Goal: Transaction & Acquisition: Book appointment/travel/reservation

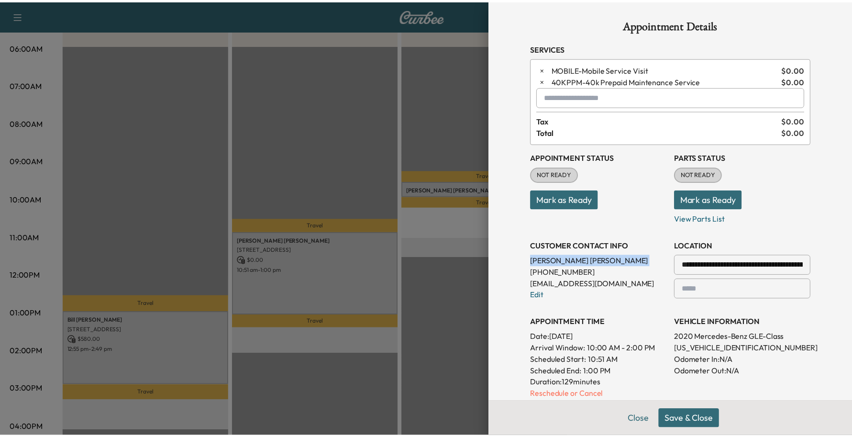
scroll to position [169, 0]
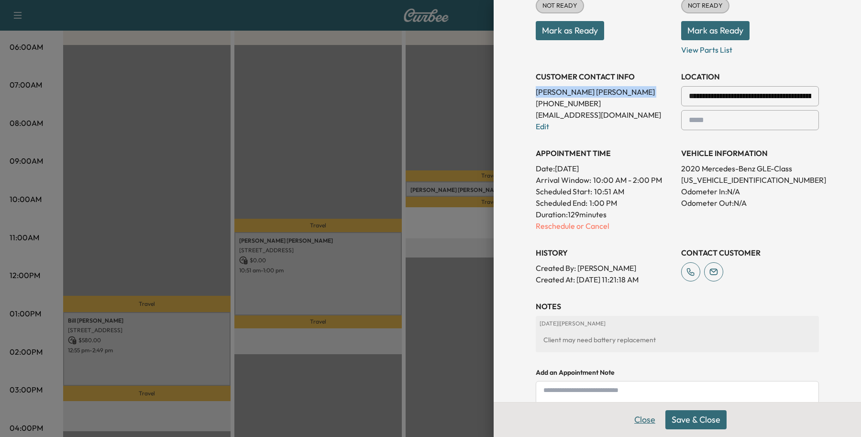
click at [628, 415] on button "Close" at bounding box center [644, 419] width 33 height 19
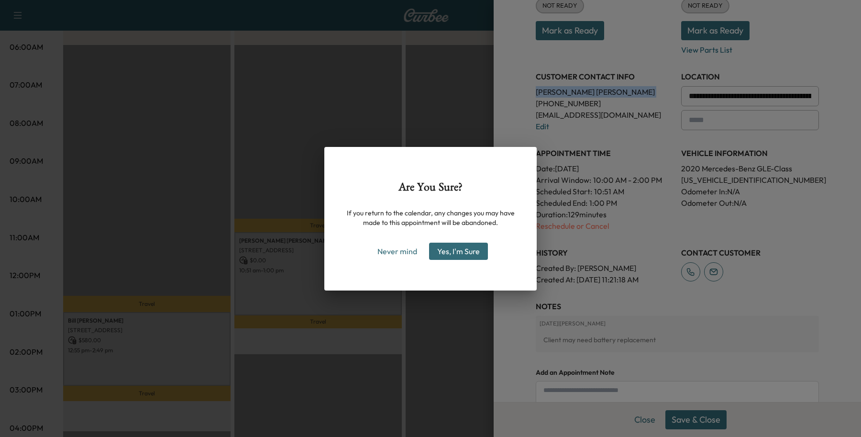
click at [468, 252] on button "Yes, I'm Sure" at bounding box center [458, 251] width 59 height 17
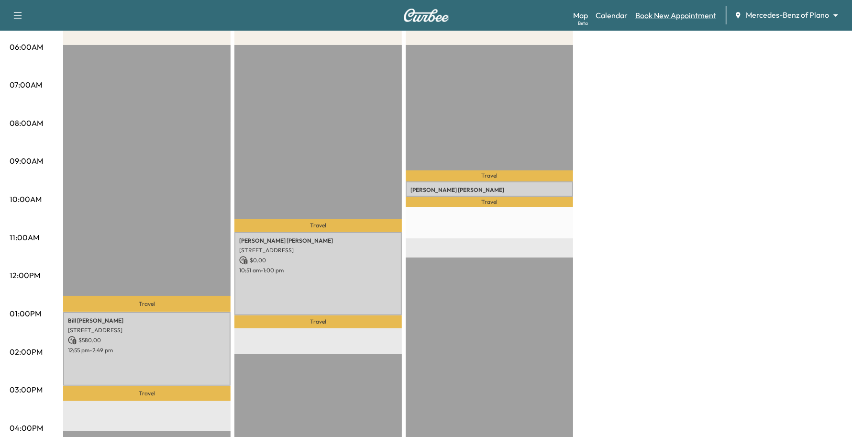
click at [714, 12] on link "Book New Appointment" at bounding box center [675, 15] width 81 height 11
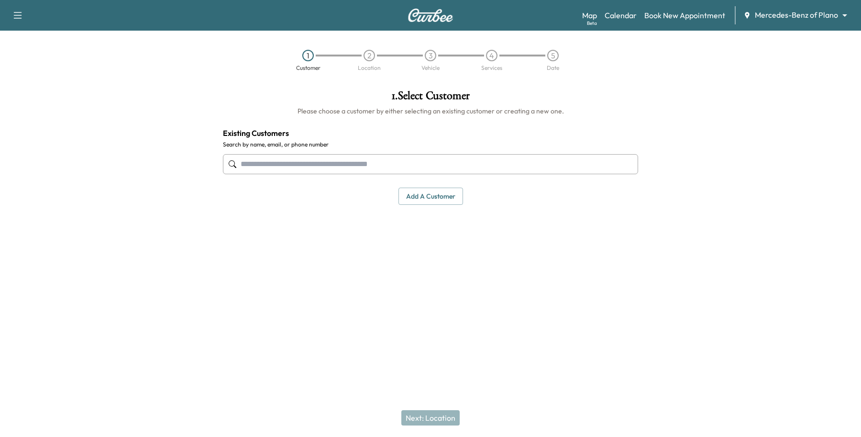
click at [290, 166] on input "text" at bounding box center [430, 164] width 415 height 20
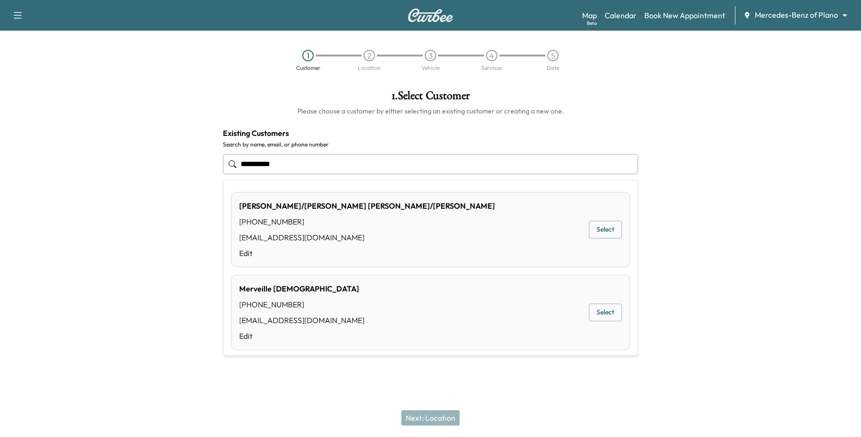
type input "**********"
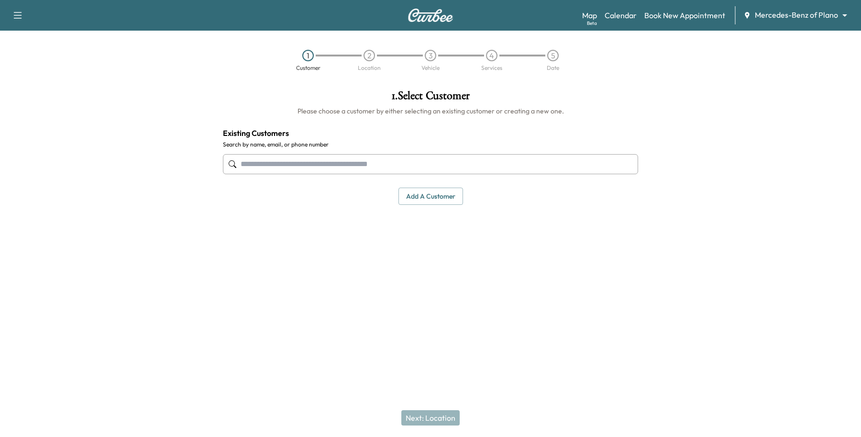
click at [305, 161] on input "text" at bounding box center [430, 164] width 415 height 20
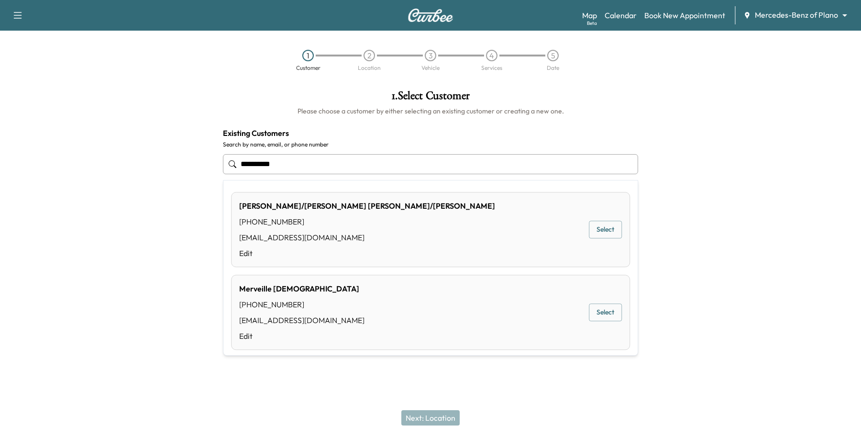
click at [360, 329] on div "[PERSON_NAME] [PHONE_NUMBER] [EMAIL_ADDRESS][DOMAIN_NAME] Edit Select" at bounding box center [430, 312] width 399 height 75
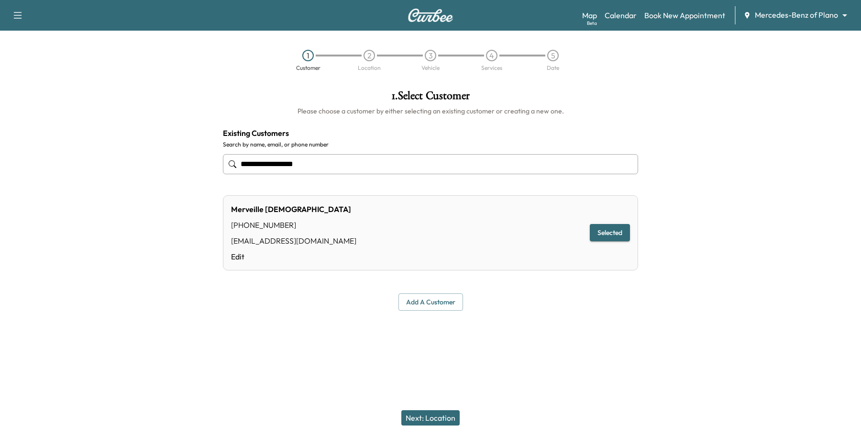
type input "**********"
click at [417, 299] on button "Add a customer" at bounding box center [431, 302] width 65 height 18
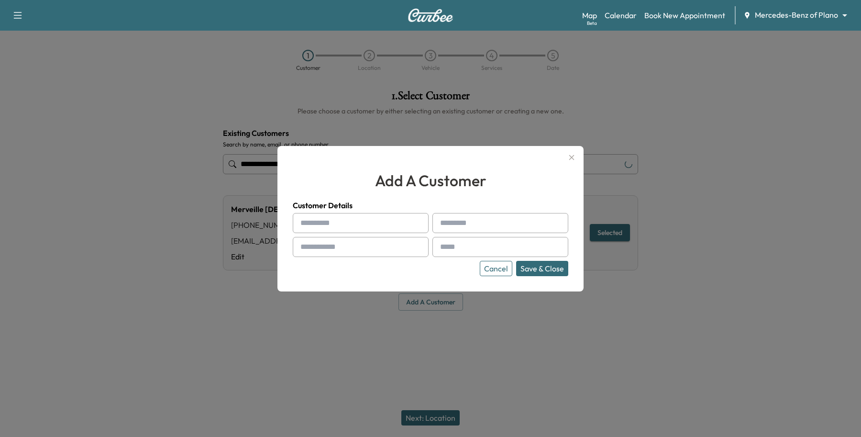
click at [366, 220] on input "text" at bounding box center [361, 223] width 136 height 20
type input "********"
type input "******"
type input "**********"
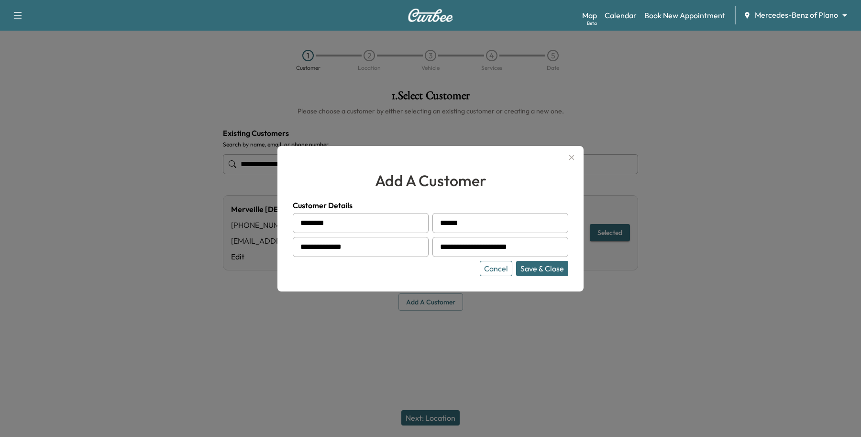
click at [546, 265] on button "Save & Close" at bounding box center [542, 268] width 52 height 15
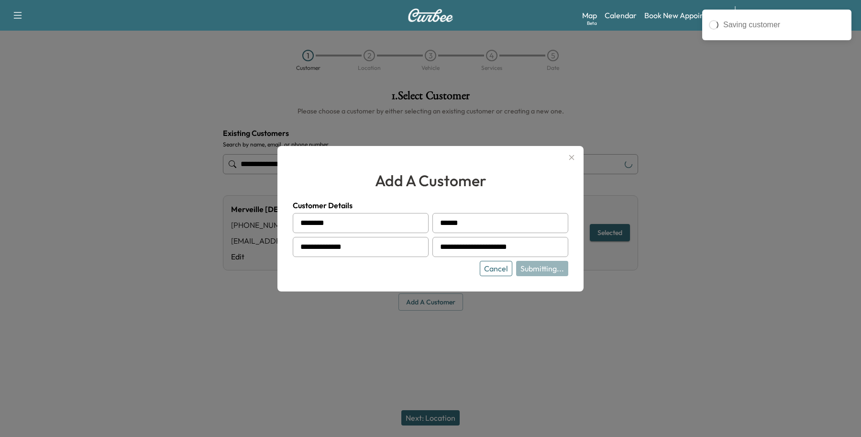
type input "**********"
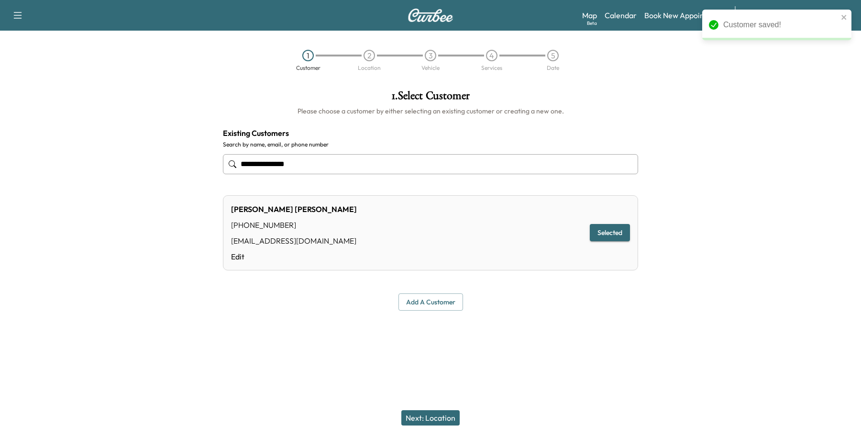
click at [412, 418] on button "Next: Location" at bounding box center [430, 417] width 58 height 15
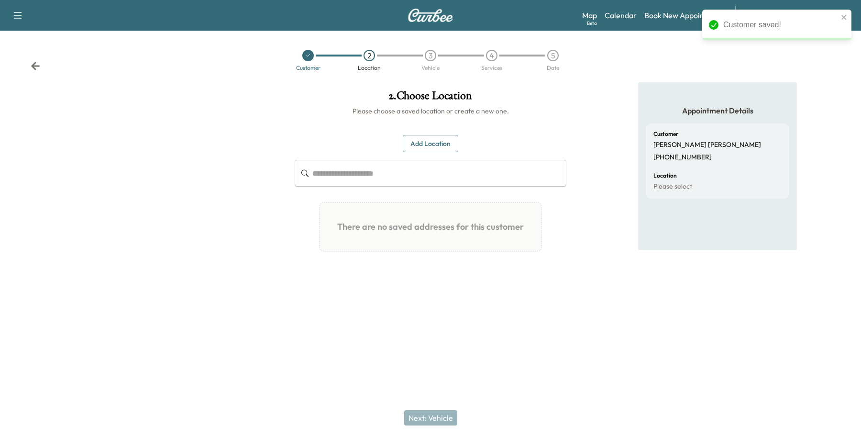
click at [429, 133] on div "2 . Choose Location Please choose a saved location or create a new one. Add Loc…" at bounding box center [430, 184] width 287 height 204
click at [429, 137] on button "Add Location" at bounding box center [431, 144] width 56 height 18
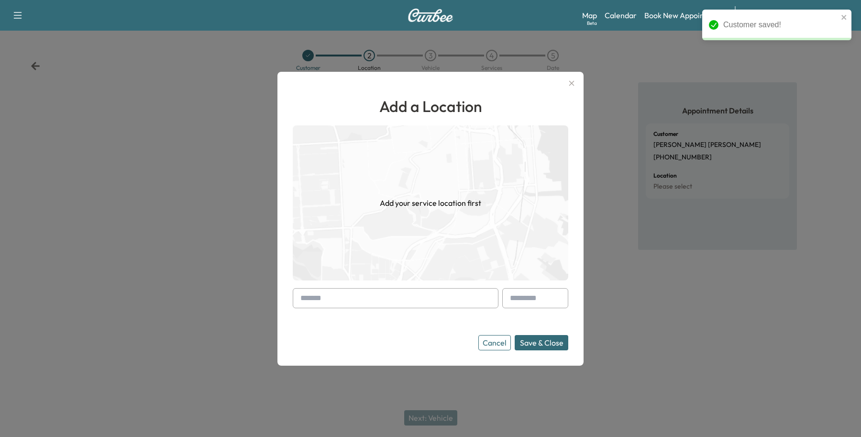
click at [334, 298] on input "text" at bounding box center [396, 298] width 206 height 20
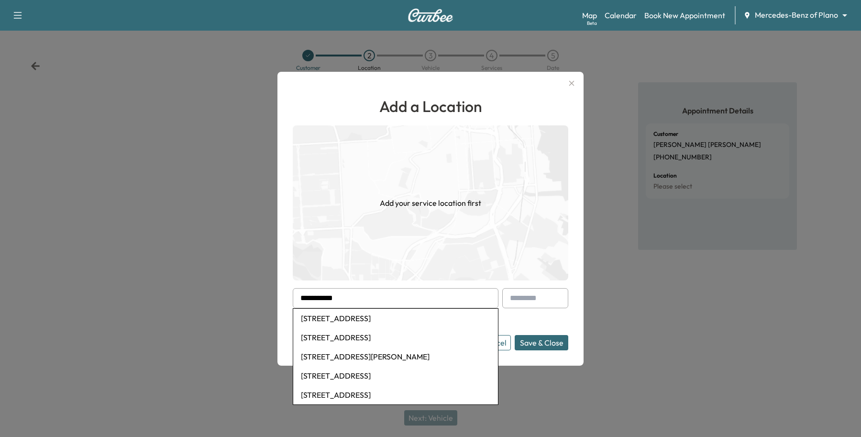
click at [321, 317] on li "[STREET_ADDRESS]" at bounding box center [395, 318] width 205 height 19
type input "**********"
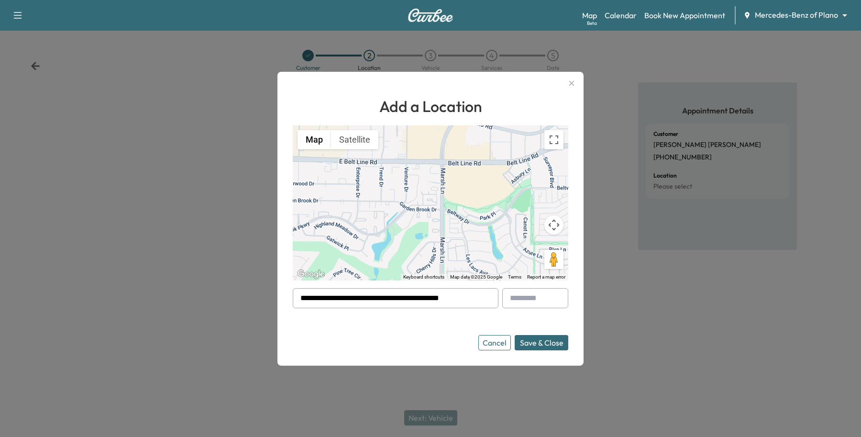
click at [549, 347] on button "Save & Close" at bounding box center [542, 342] width 54 height 15
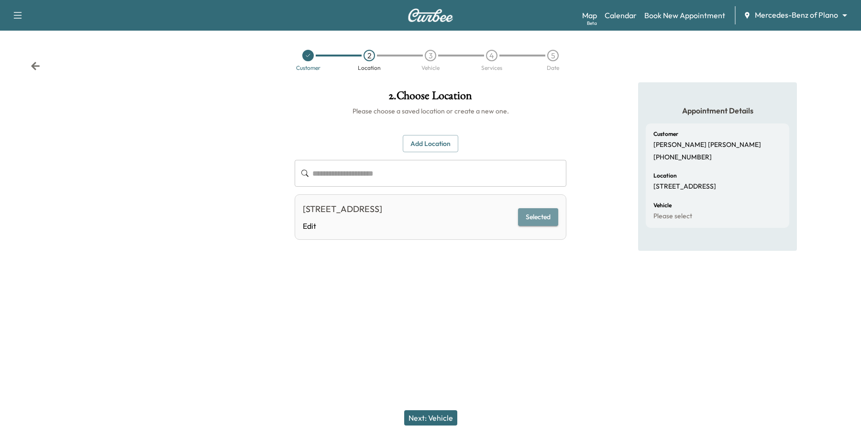
click at [542, 219] on button "Selected" at bounding box center [538, 217] width 40 height 18
click at [544, 223] on button "Selected" at bounding box center [538, 217] width 40 height 18
click at [382, 216] on div "[STREET_ADDRESS]" at bounding box center [342, 208] width 79 height 13
click at [320, 232] on link "Edit" at bounding box center [342, 225] width 79 height 11
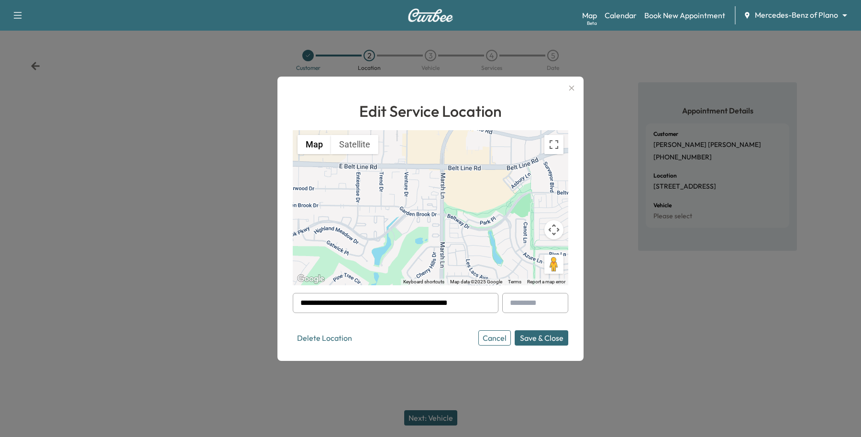
click at [533, 296] on input "text" at bounding box center [535, 303] width 66 height 20
type input "****"
click at [551, 341] on button "Save & Close" at bounding box center [542, 337] width 54 height 15
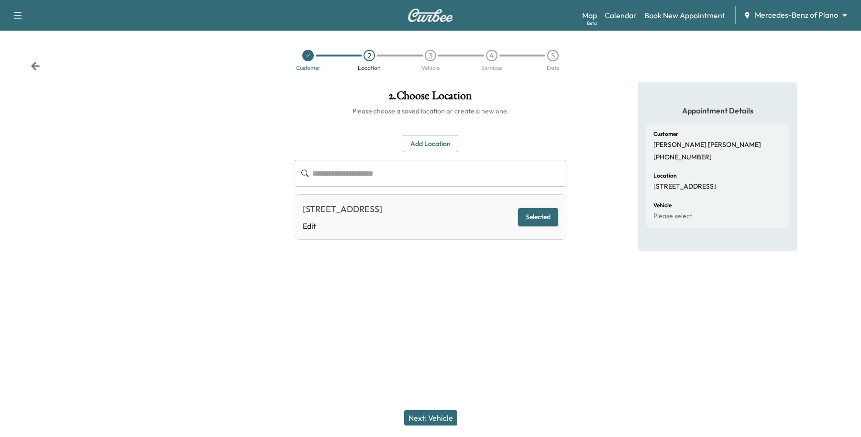
click at [423, 420] on button "Next: Vehicle" at bounding box center [430, 417] width 53 height 15
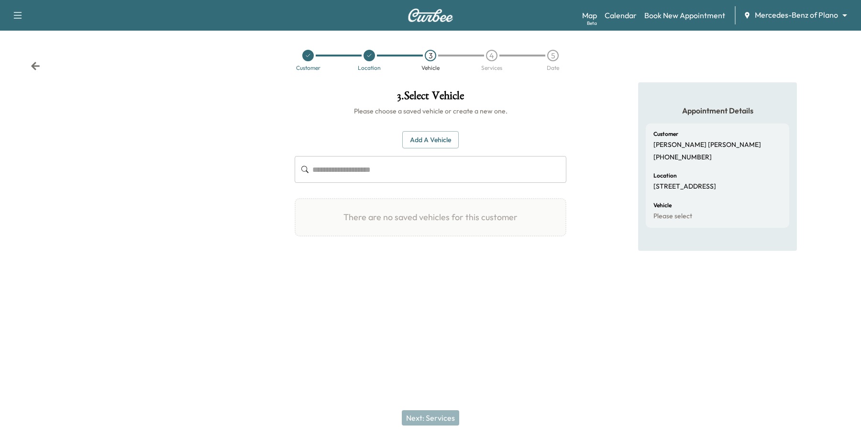
click at [439, 139] on button "Add a Vehicle" at bounding box center [430, 140] width 56 height 18
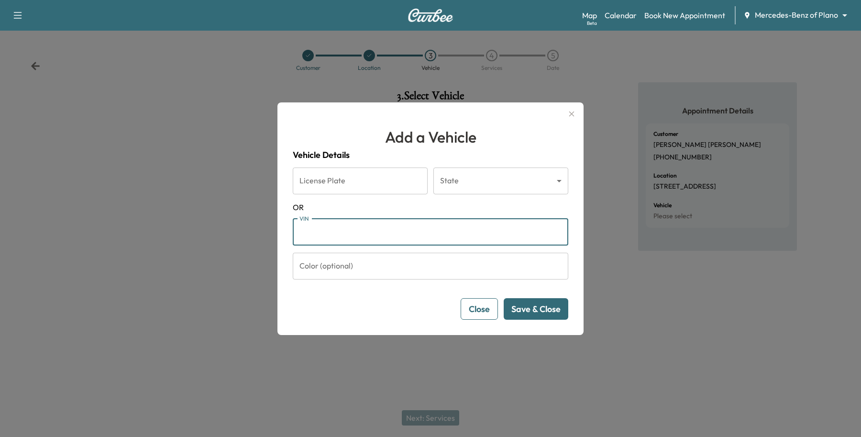
click at [343, 225] on input "VIN" at bounding box center [431, 232] width 276 height 27
paste input "**********"
type input "**********"
click at [548, 315] on button "Save & Close" at bounding box center [536, 309] width 65 height 22
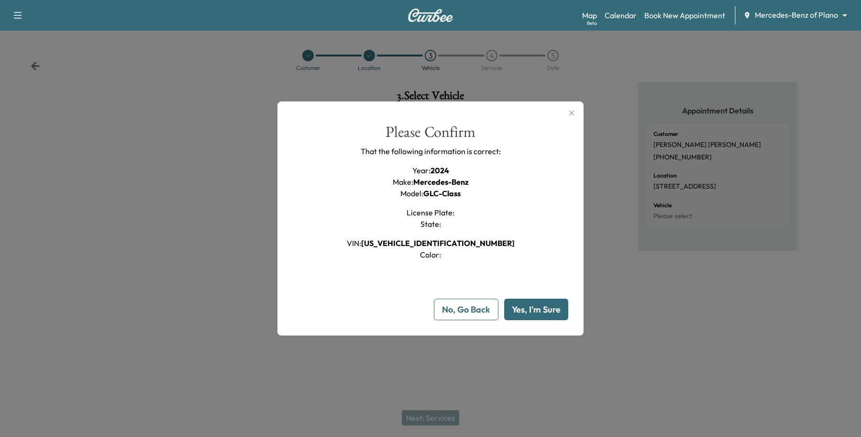
click at [548, 315] on button "Yes, I'm Sure" at bounding box center [536, 310] width 64 height 22
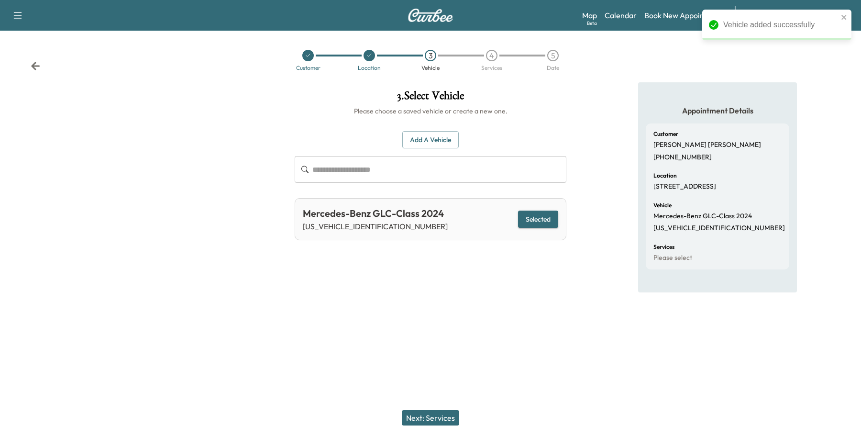
click at [420, 417] on button "Next: Services" at bounding box center [430, 417] width 57 height 15
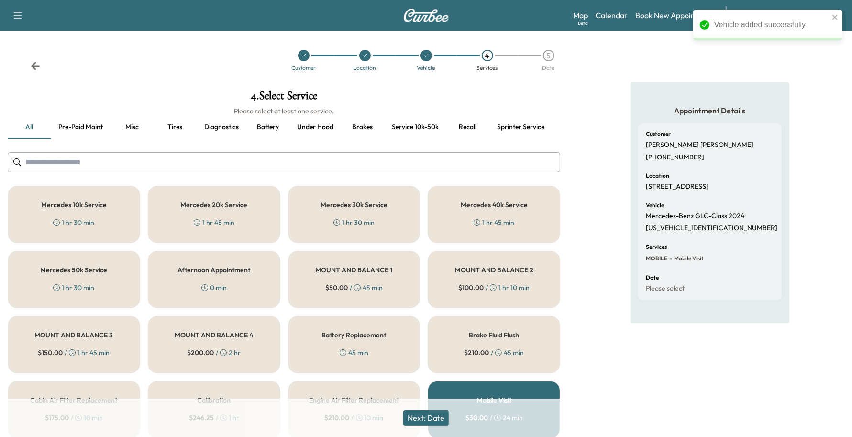
click at [235, 214] on div "Mercedes 20k Service 1 hr 45 min" at bounding box center [214, 214] width 133 height 57
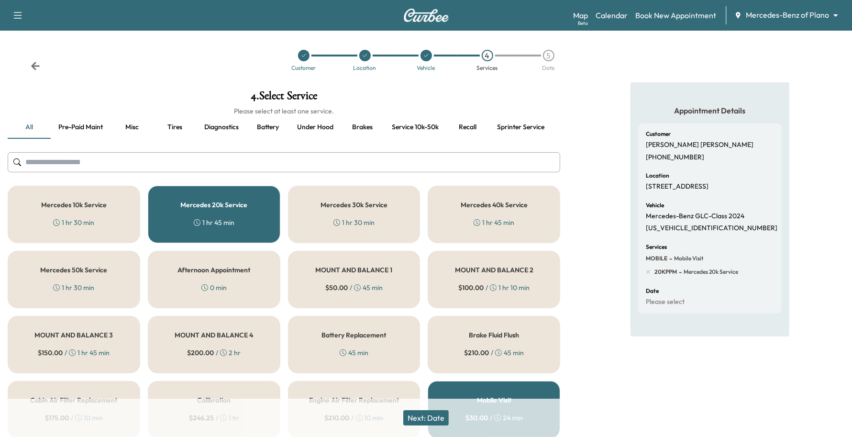
click at [433, 420] on button "Next: Date" at bounding box center [425, 417] width 45 height 15
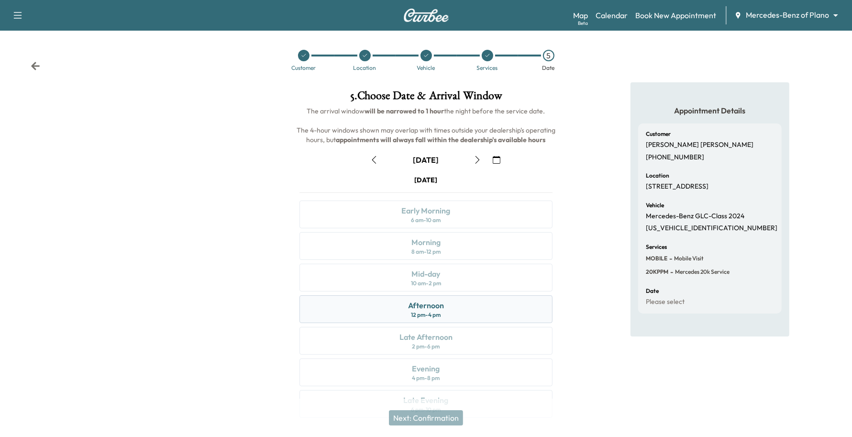
click at [448, 307] on div "Afternoon 12 pm - 4 pm" at bounding box center [427, 309] width 254 height 28
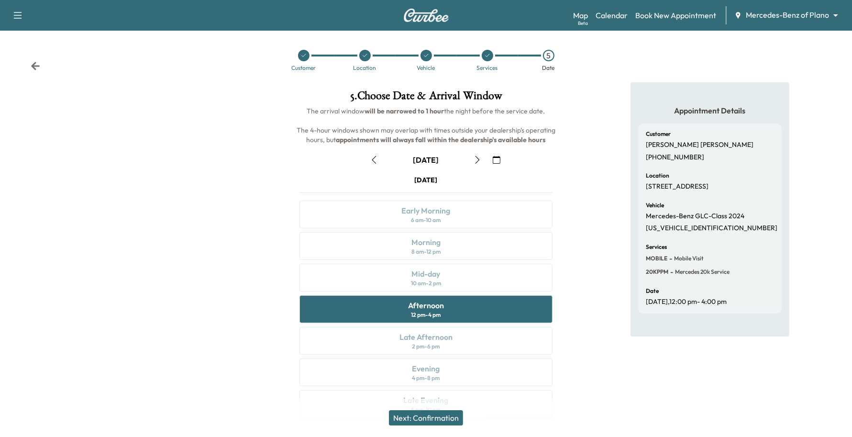
click at [482, 156] on button "button" at bounding box center [477, 159] width 16 height 15
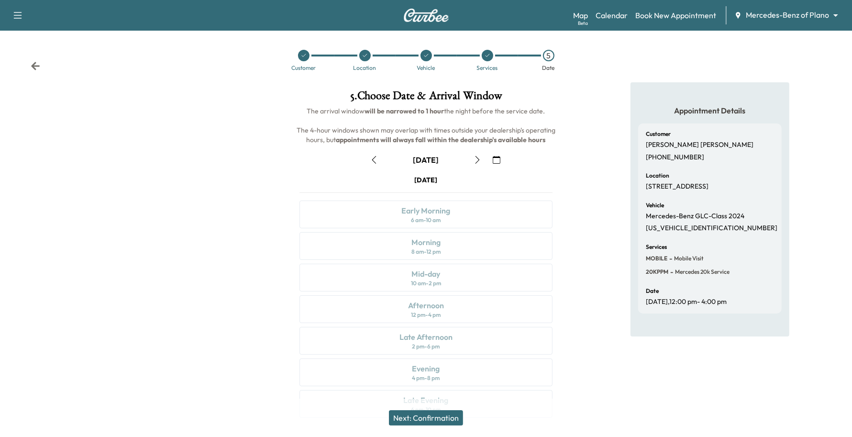
click at [482, 156] on button "button" at bounding box center [477, 159] width 16 height 15
click at [478, 155] on button "button" at bounding box center [477, 159] width 16 height 15
click at [374, 153] on button "button" at bounding box center [374, 159] width 16 height 15
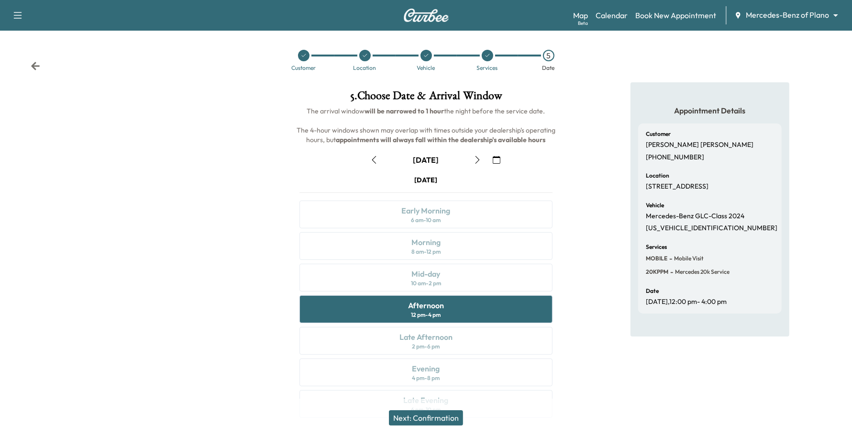
click at [602, 163] on div "Appointment Details Customer [PERSON_NAME] [PHONE_NUMBER] Location [STREET_ADDR…" at bounding box center [710, 255] width 284 height 347
click at [477, 152] on button "button" at bounding box center [477, 159] width 16 height 15
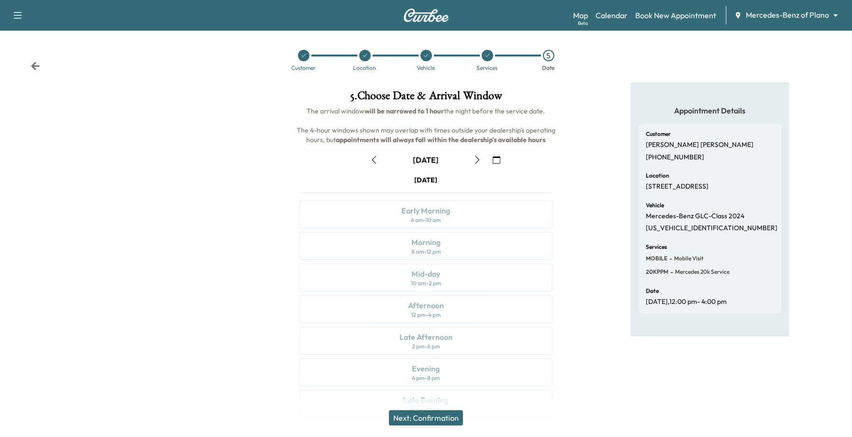
click at [477, 154] on button "button" at bounding box center [477, 159] width 16 height 15
click at [415, 257] on div "Morning 8 am - 12 pm" at bounding box center [427, 246] width 254 height 28
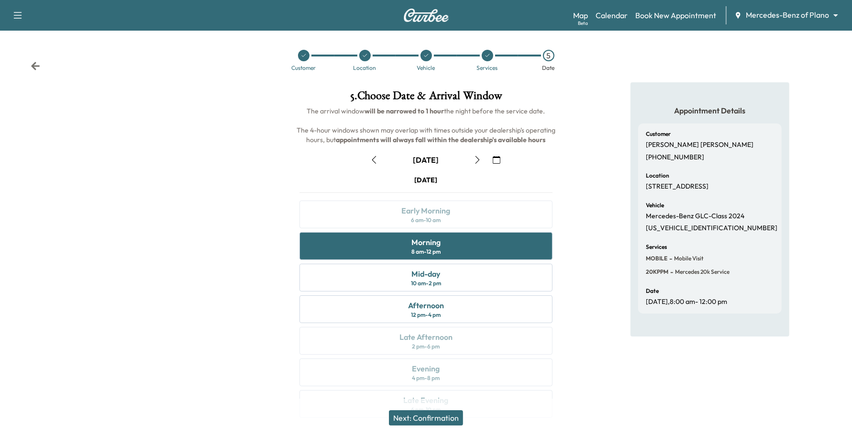
click at [431, 412] on button "Next: Confirmation" at bounding box center [426, 417] width 74 height 15
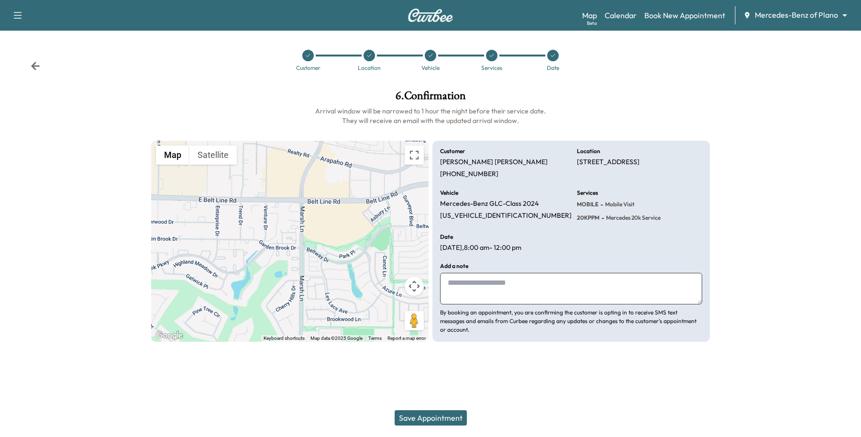
click at [434, 419] on button "Save Appointment" at bounding box center [431, 417] width 72 height 15
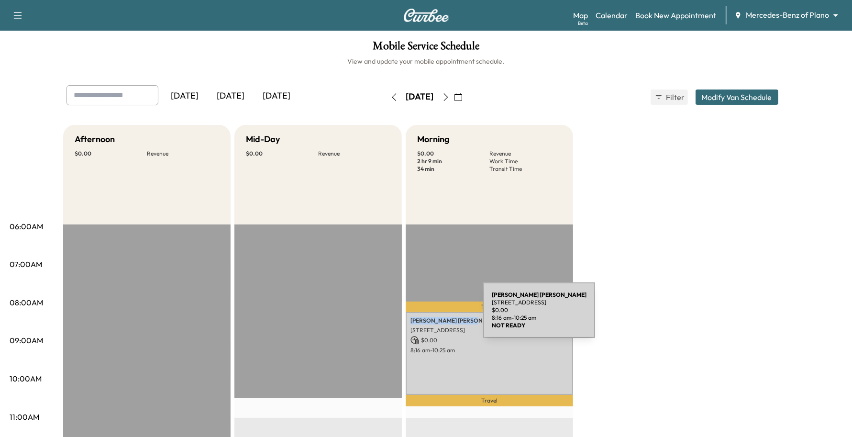
drag, startPoint x: 472, startPoint y: 317, endPoint x: 412, endPoint y: 316, distance: 60.3
click at [412, 317] on p "[PERSON_NAME]" at bounding box center [490, 321] width 158 height 8
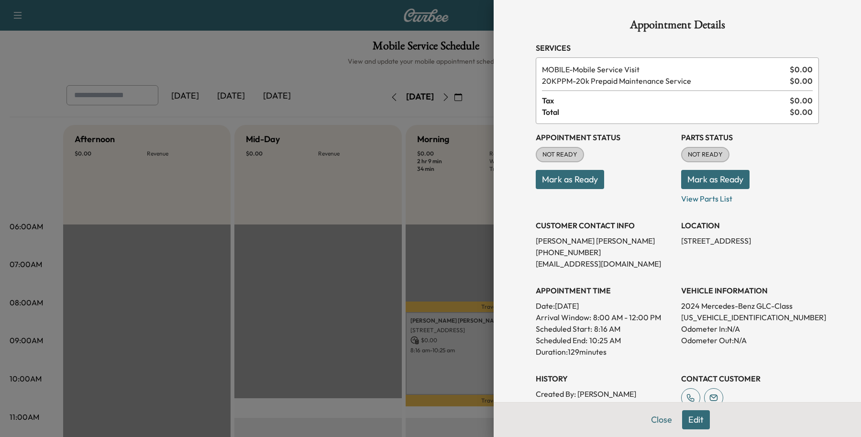
drag, startPoint x: 412, startPoint y: 317, endPoint x: 668, endPoint y: 262, distance: 261.9
click at [668, 262] on div "Appointment Status NOT READY Mark as Ready Parts Status NOT READY Mark as Ready…" at bounding box center [677, 267] width 283 height 287
click at [583, 241] on p "[PERSON_NAME]" at bounding box center [605, 240] width 138 height 11
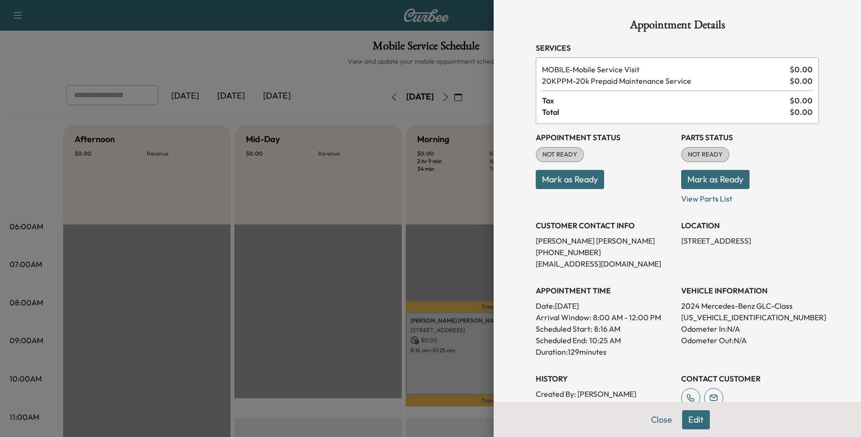
click at [563, 242] on p "[PERSON_NAME]" at bounding box center [605, 240] width 138 height 11
